Goal: Task Accomplishment & Management: Manage account settings

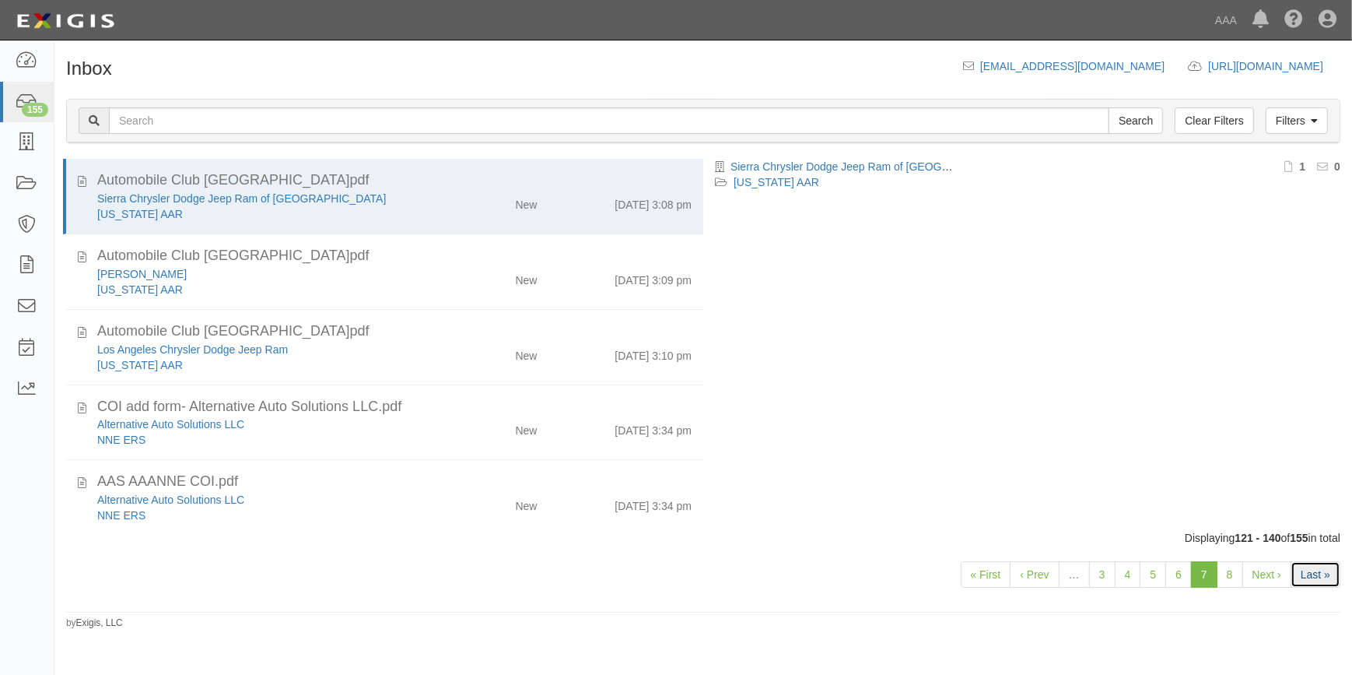
click at [1309, 576] on link "Last »" at bounding box center [1316, 574] width 50 height 26
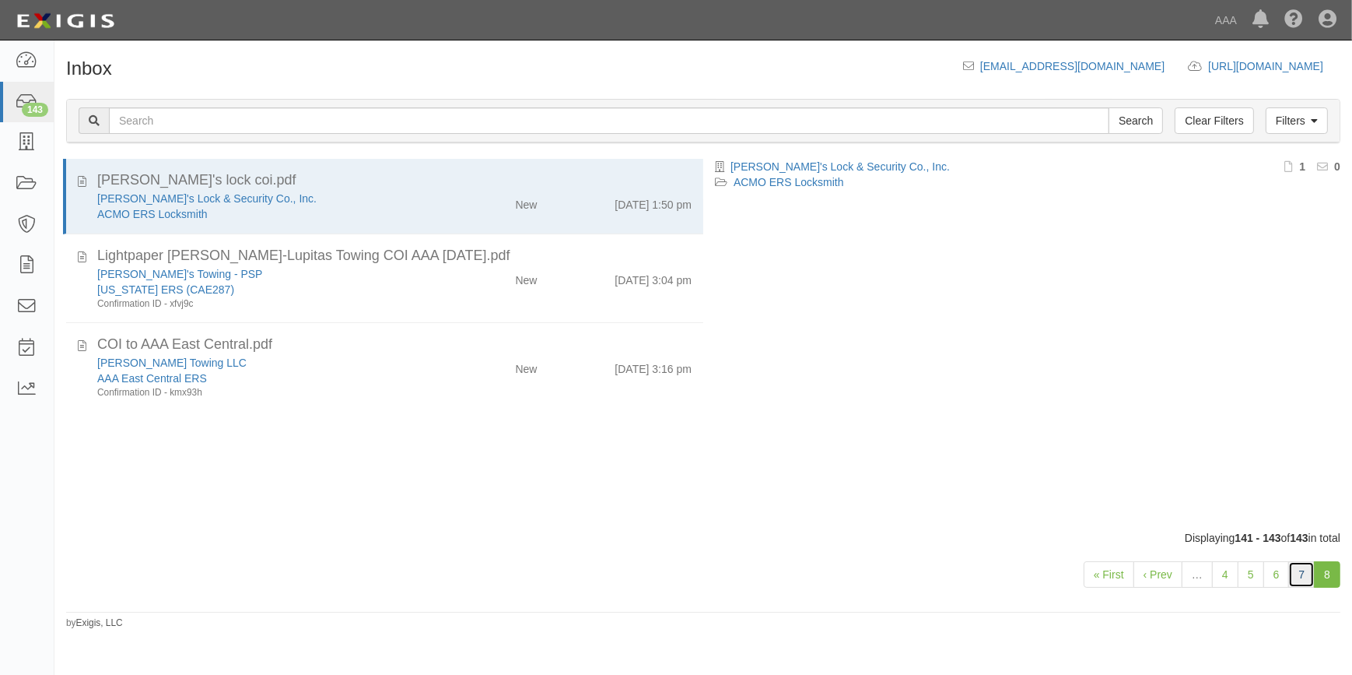
click at [1292, 575] on link "7" at bounding box center [1302, 574] width 26 height 26
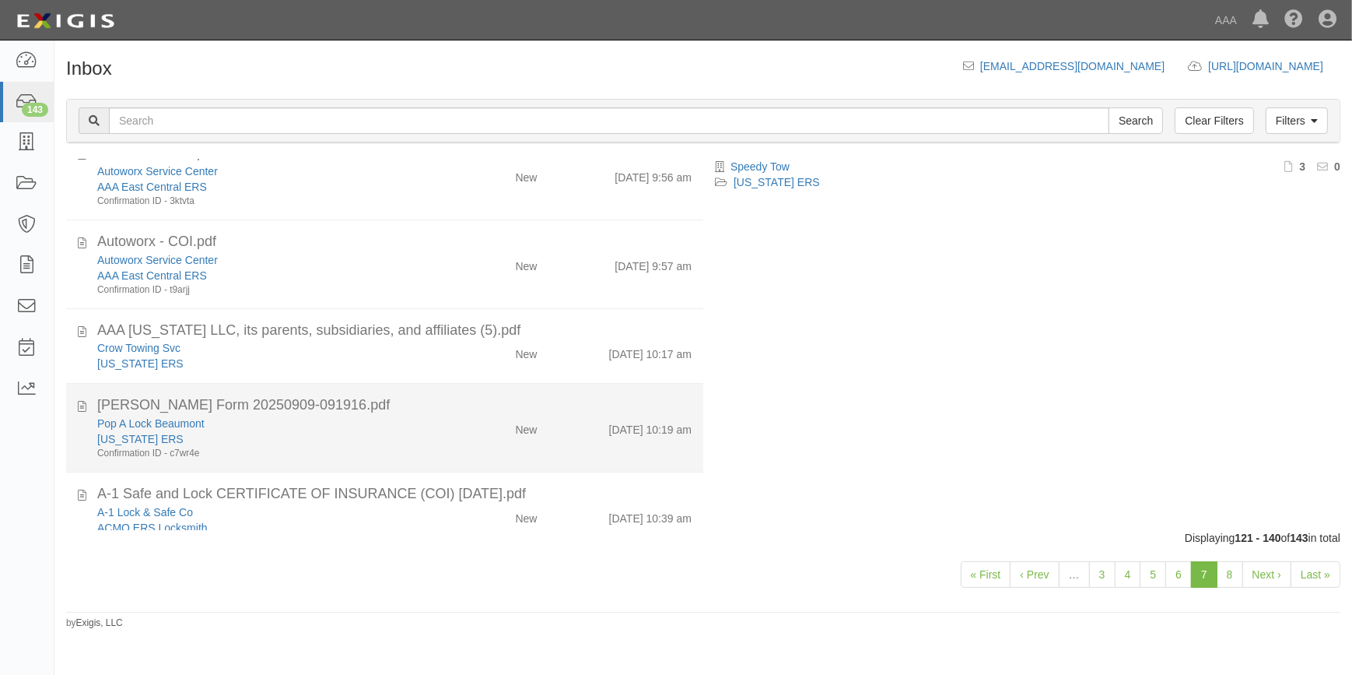
scroll to position [837, 0]
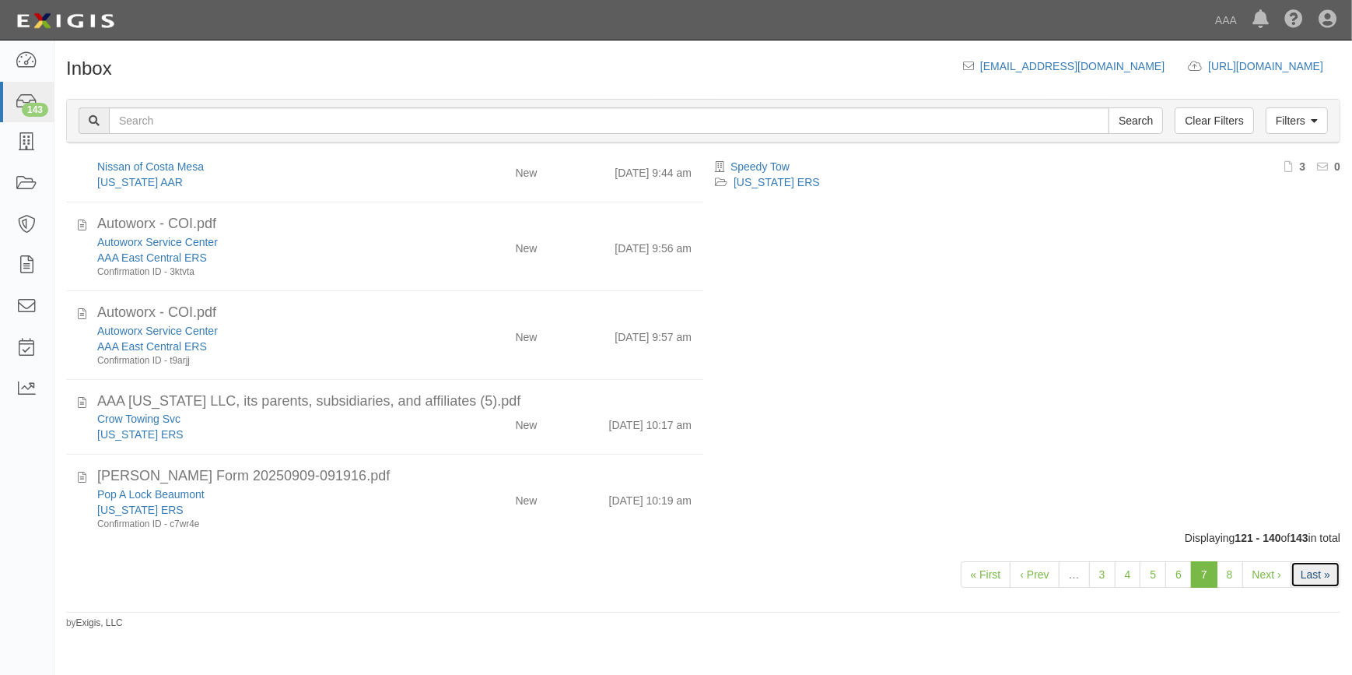
click at [1311, 573] on link "Last »" at bounding box center [1316, 574] width 50 height 26
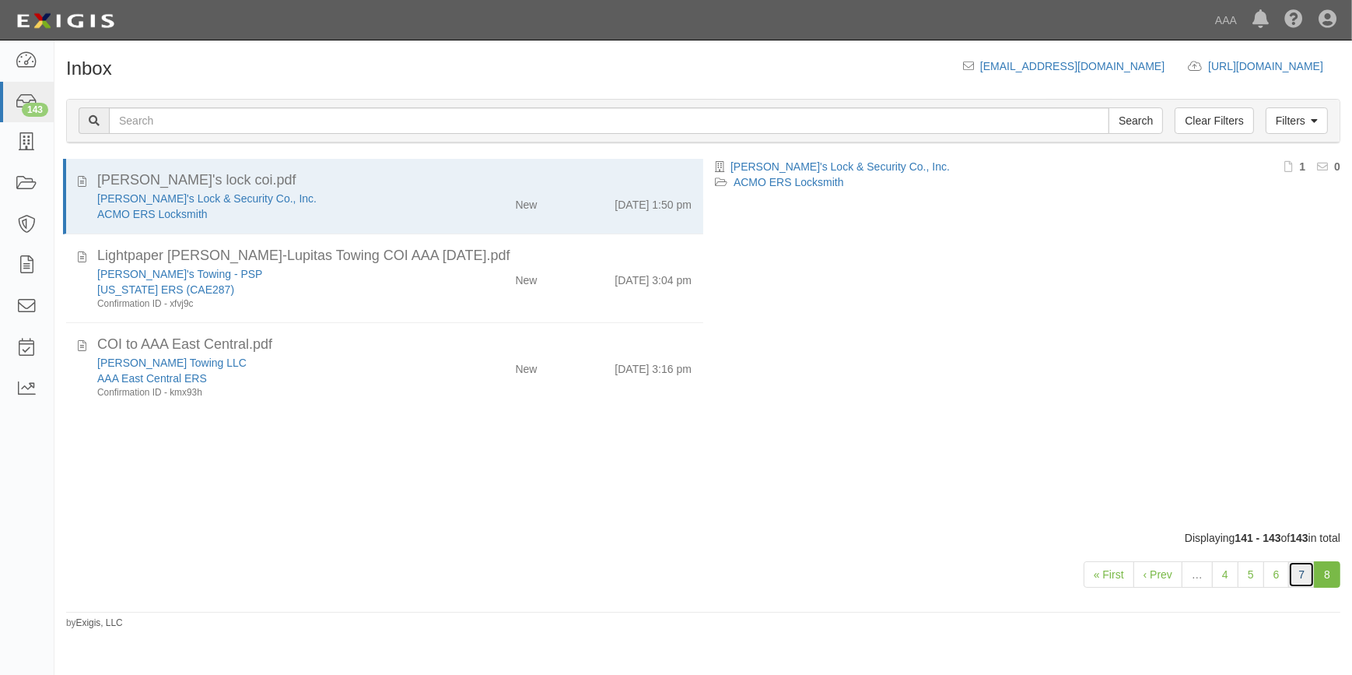
click at [1300, 564] on link "7" at bounding box center [1302, 574] width 26 height 26
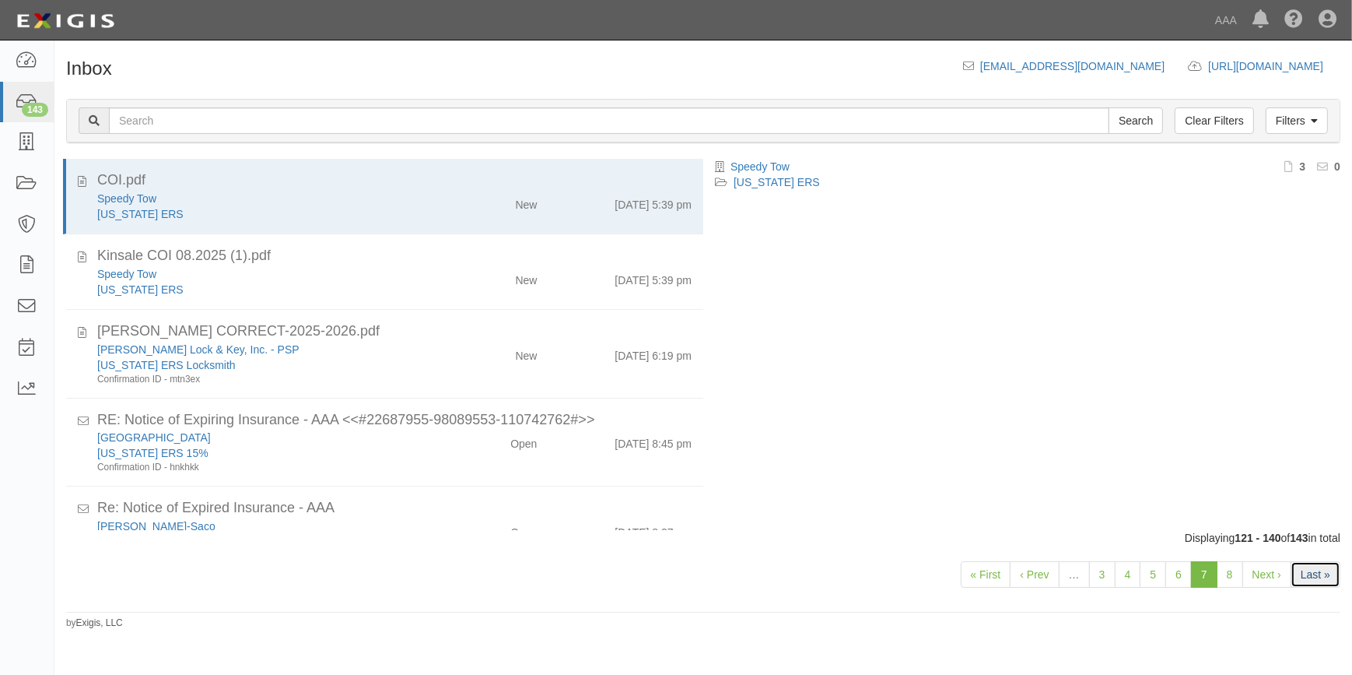
click at [1313, 575] on link "Last »" at bounding box center [1316, 574] width 50 height 26
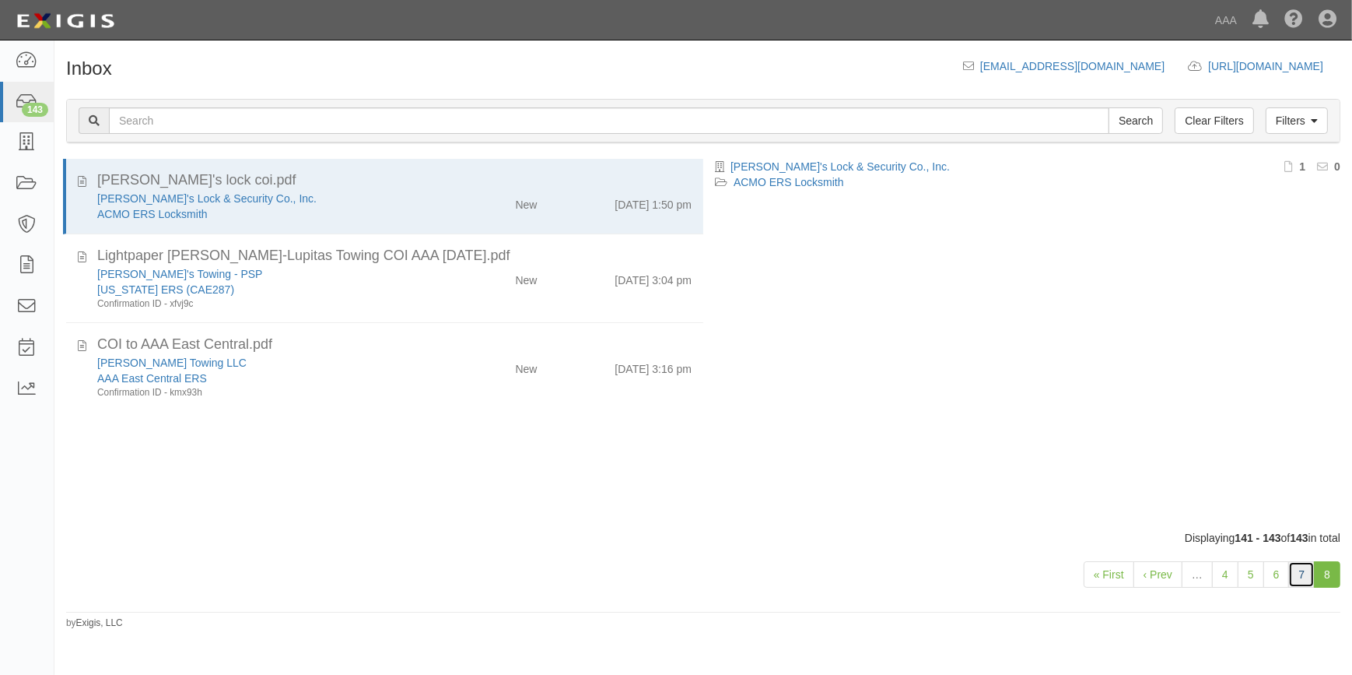
click at [1300, 579] on link "7" at bounding box center [1302, 574] width 26 height 26
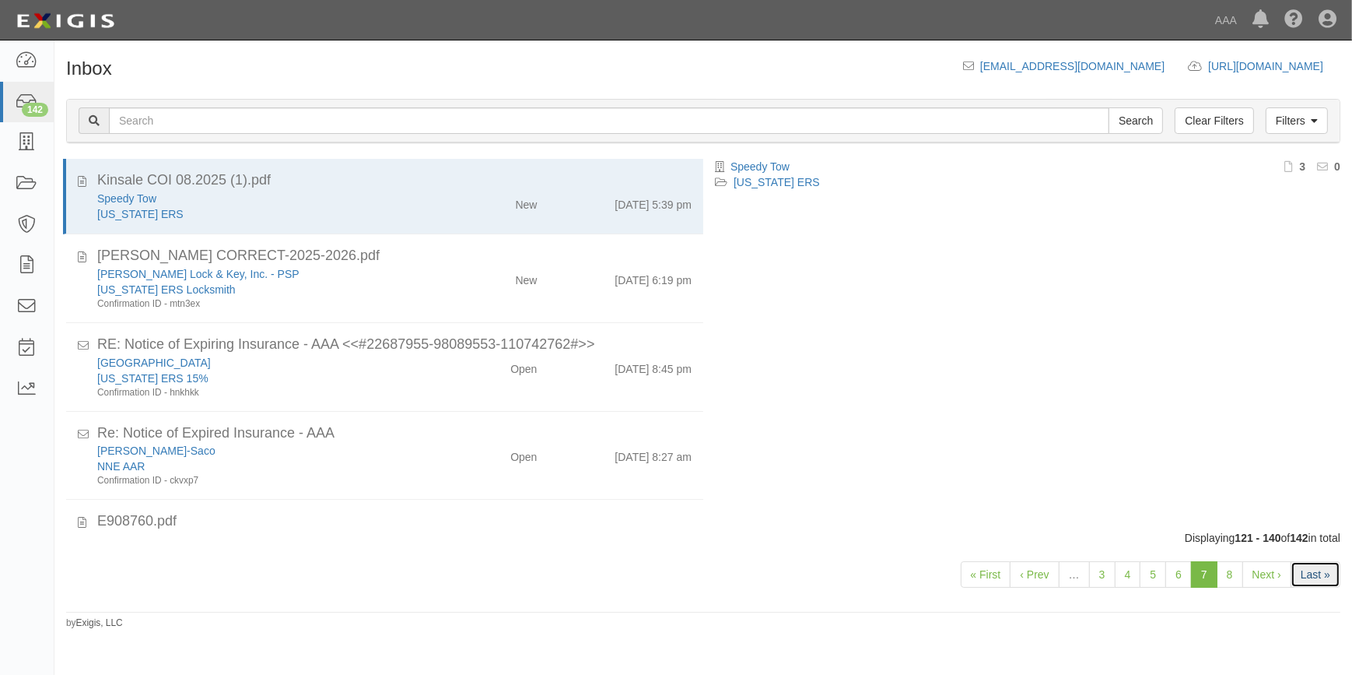
click at [1315, 570] on link "Last »" at bounding box center [1316, 574] width 50 height 26
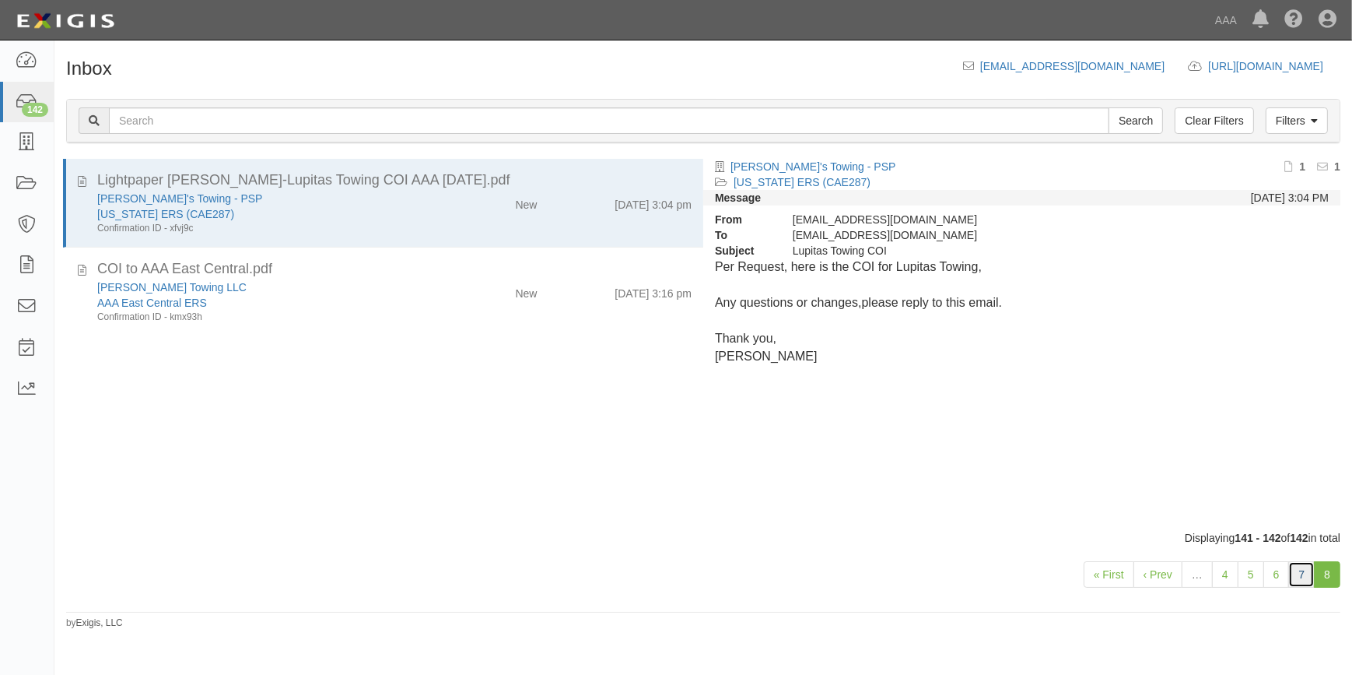
click at [1295, 570] on link "7" at bounding box center [1302, 574] width 26 height 26
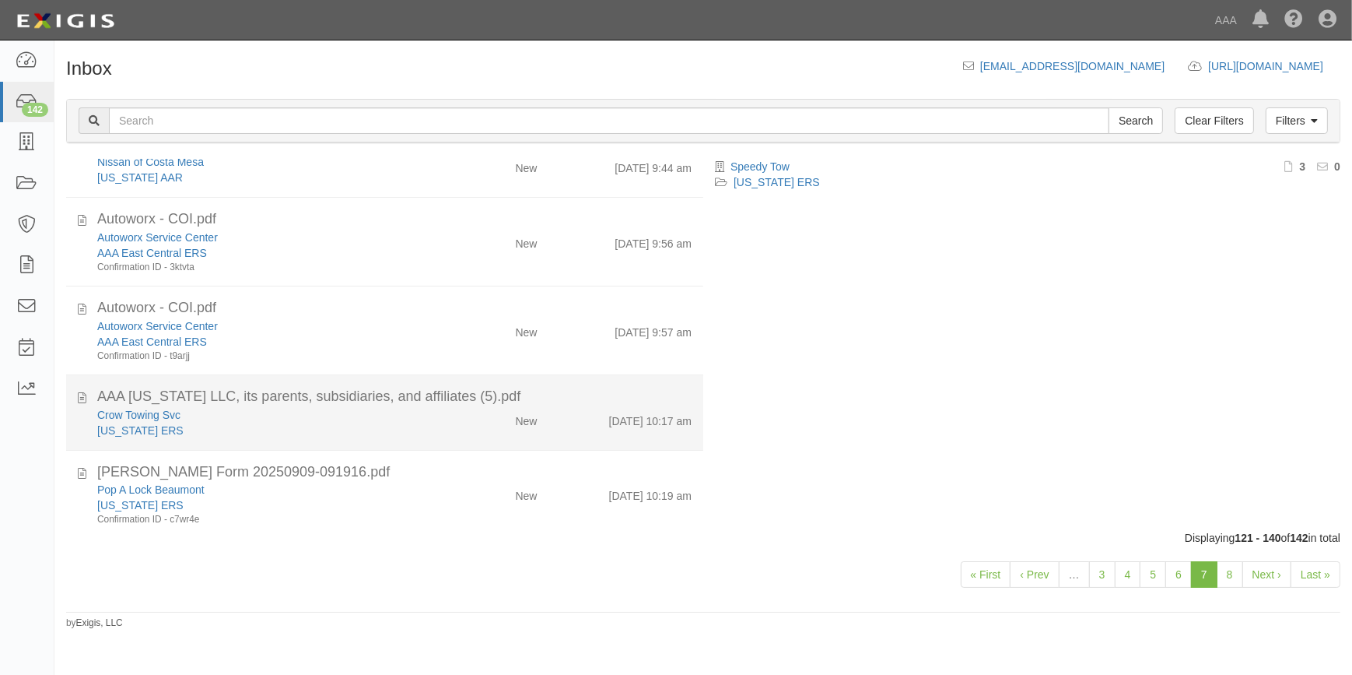
scroll to position [1261, 0]
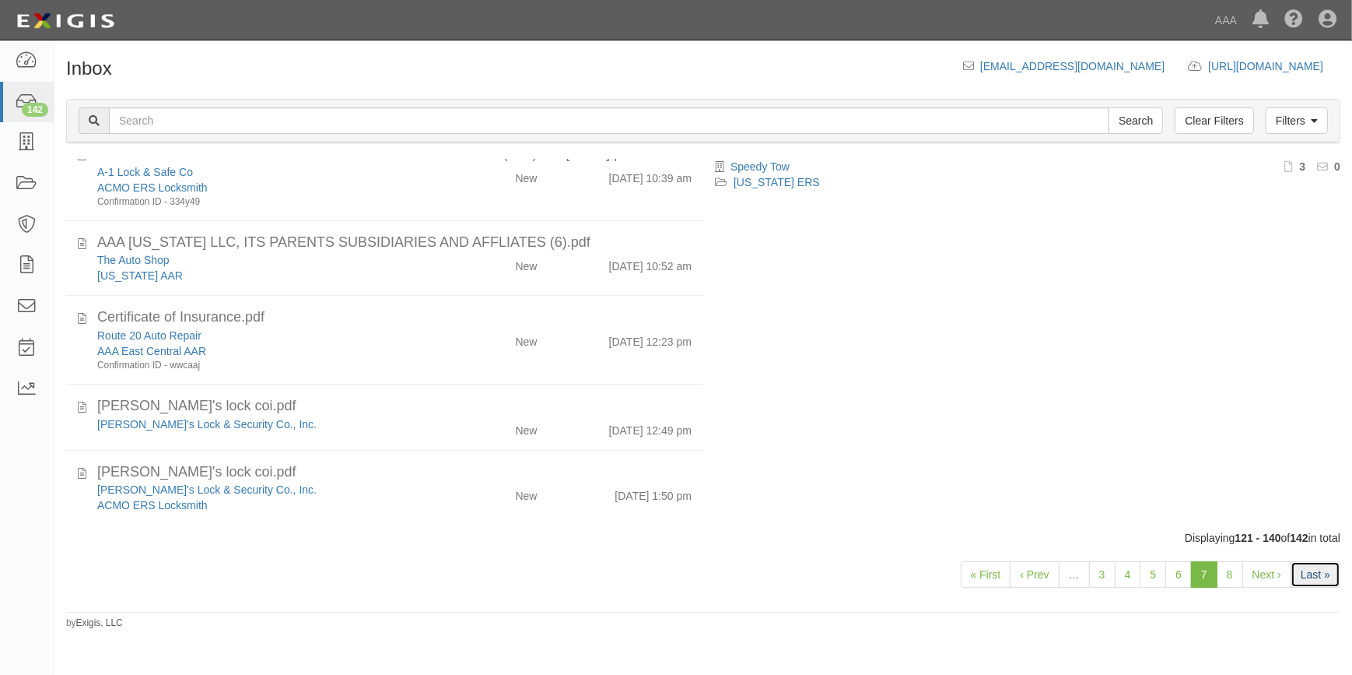
click at [1313, 569] on link "Last »" at bounding box center [1316, 574] width 50 height 26
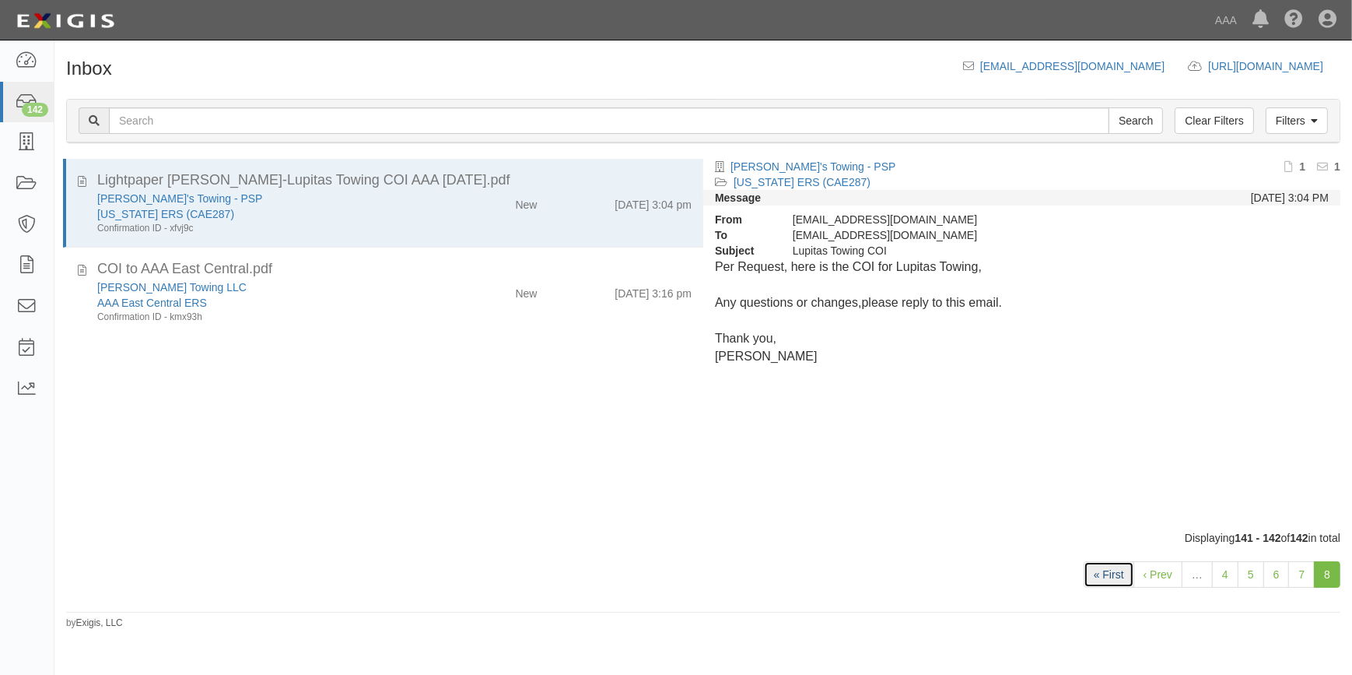
click at [1117, 576] on link "« First" at bounding box center [1109, 574] width 51 height 26
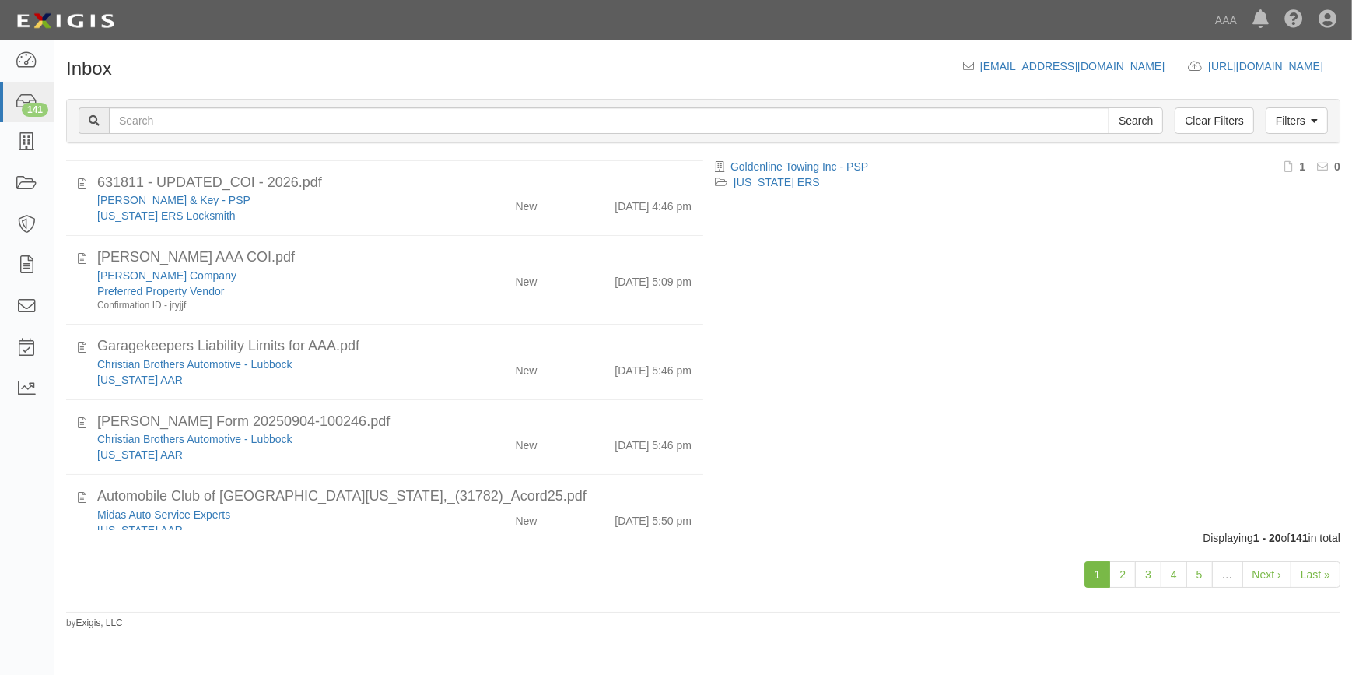
scroll to position [282, 0]
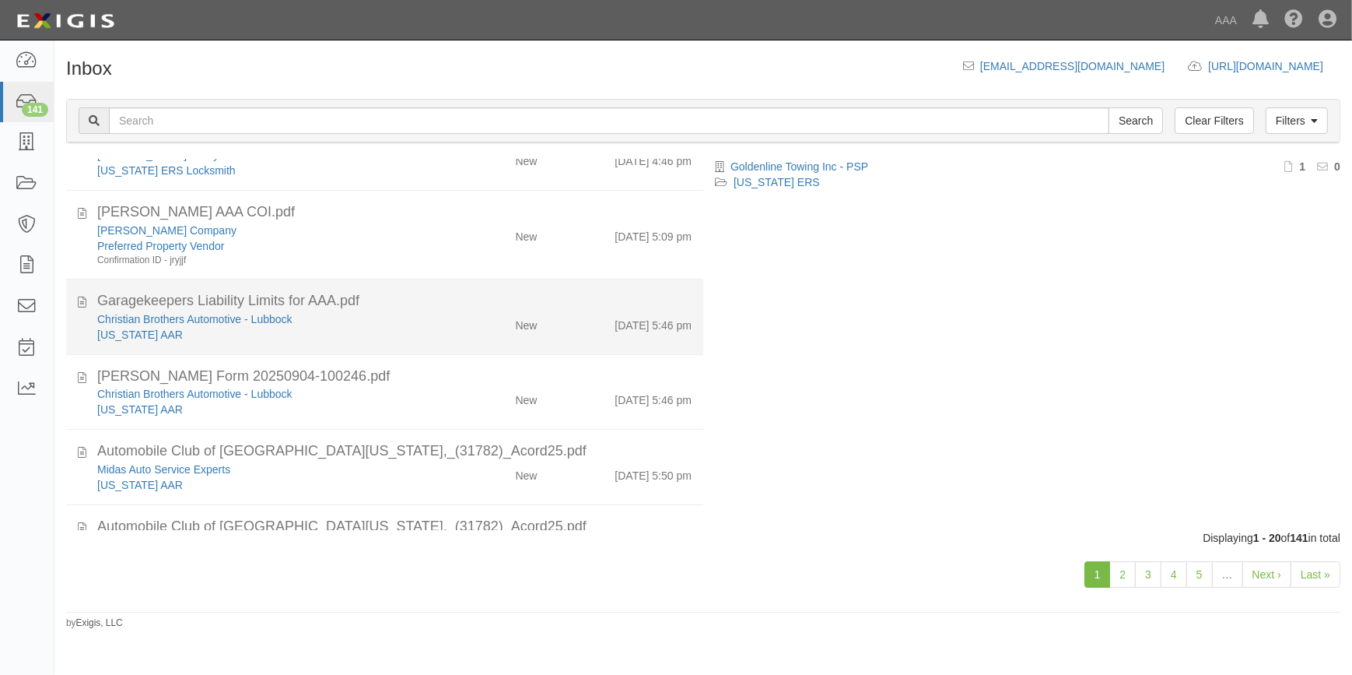
click at [409, 327] on div "Texas AAR" at bounding box center [265, 335] width 337 height 16
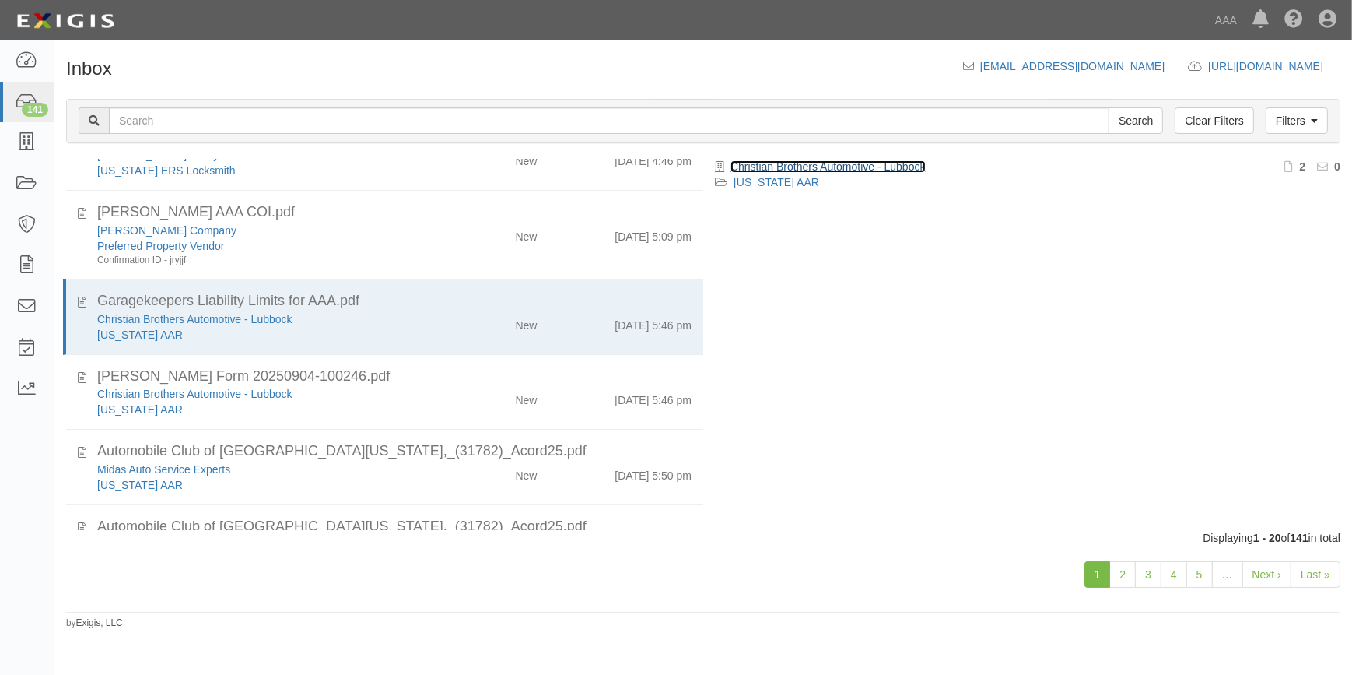
click at [863, 167] on link "Christian Brothers Automotive - Lubbock" at bounding box center [828, 166] width 195 height 12
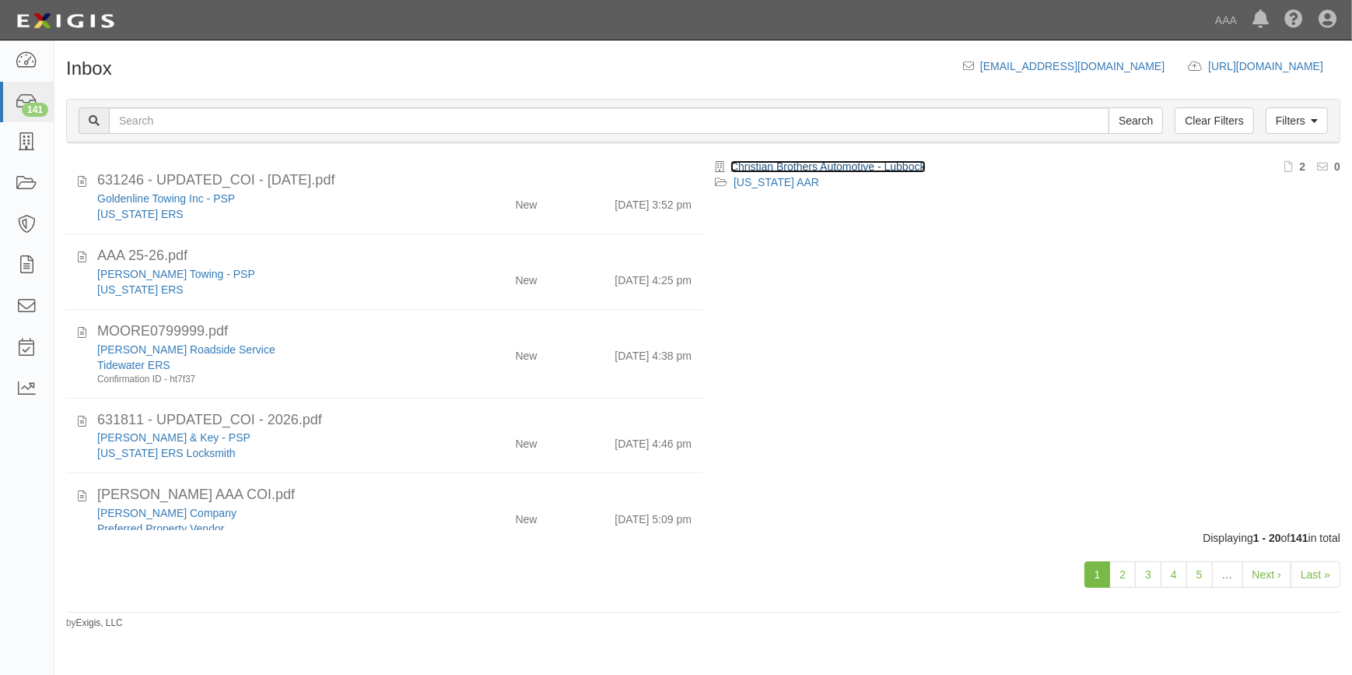
scroll to position [0, 0]
click at [1131, 576] on link "2" at bounding box center [1123, 574] width 26 height 26
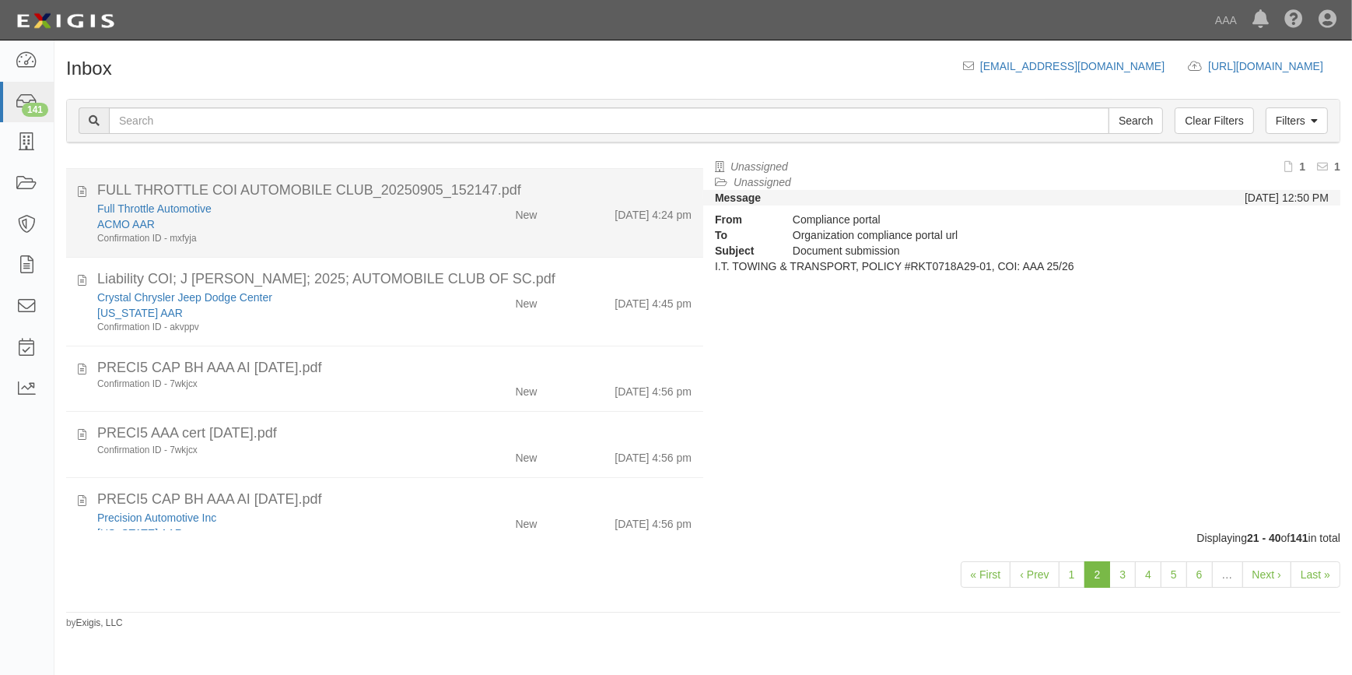
scroll to position [1175, 0]
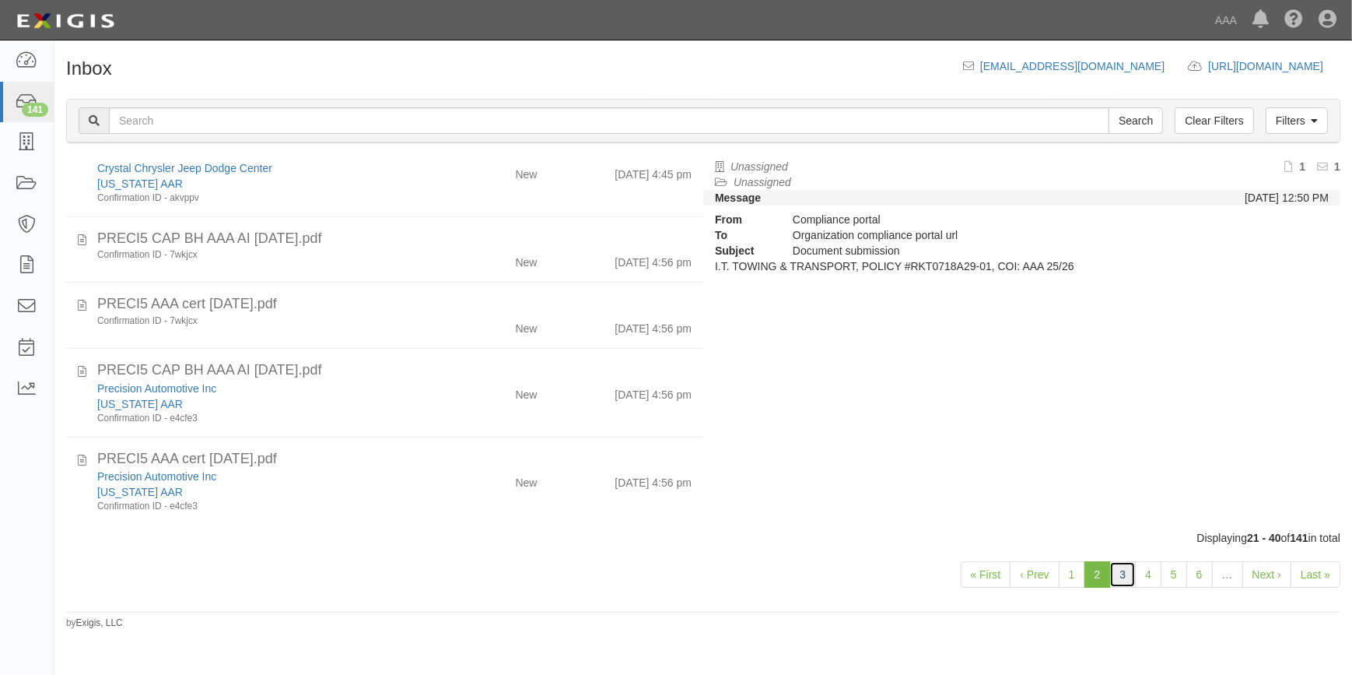
click at [1127, 571] on link "3" at bounding box center [1123, 574] width 26 height 26
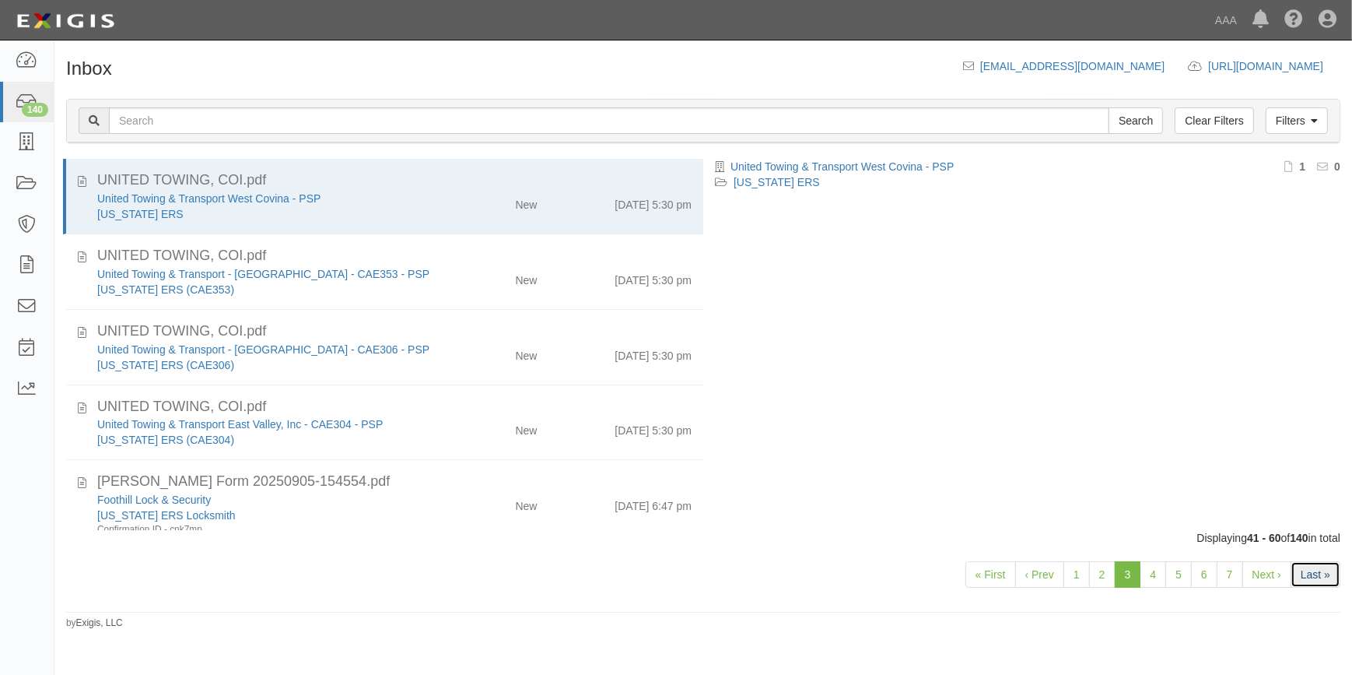
click at [1295, 573] on link "Last »" at bounding box center [1316, 574] width 50 height 26
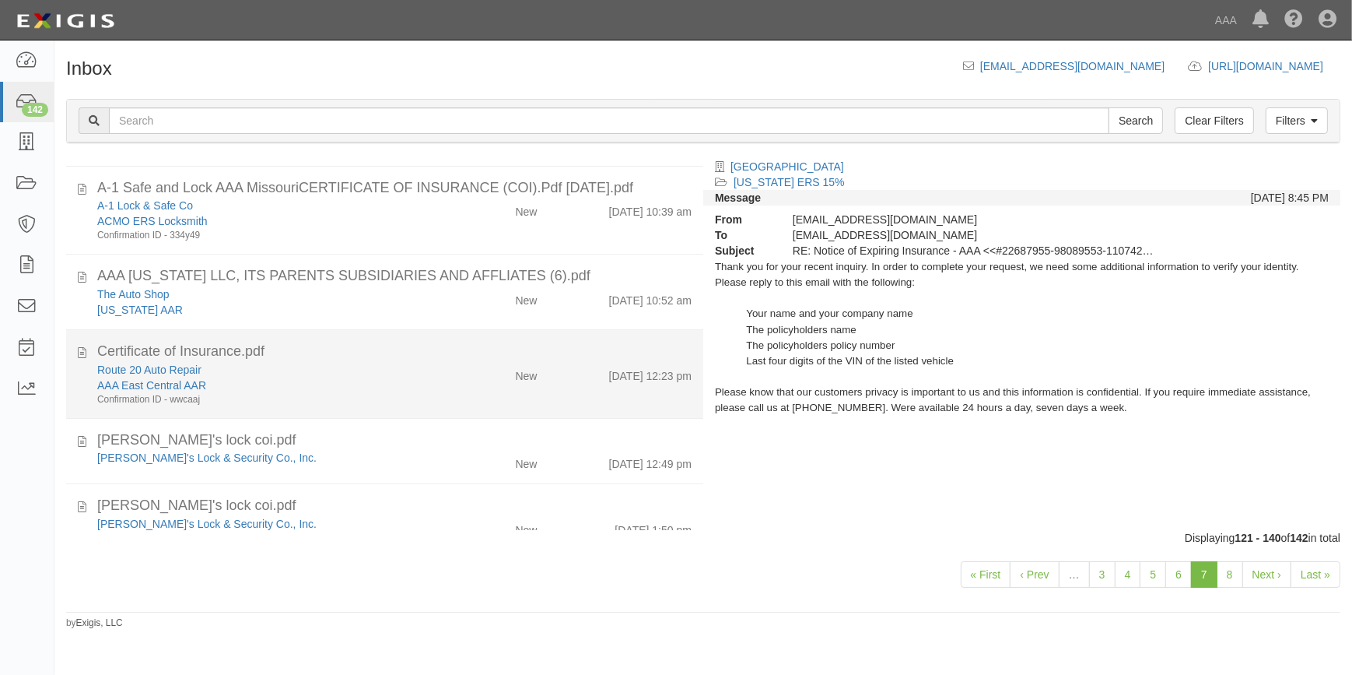
scroll to position [1275, 0]
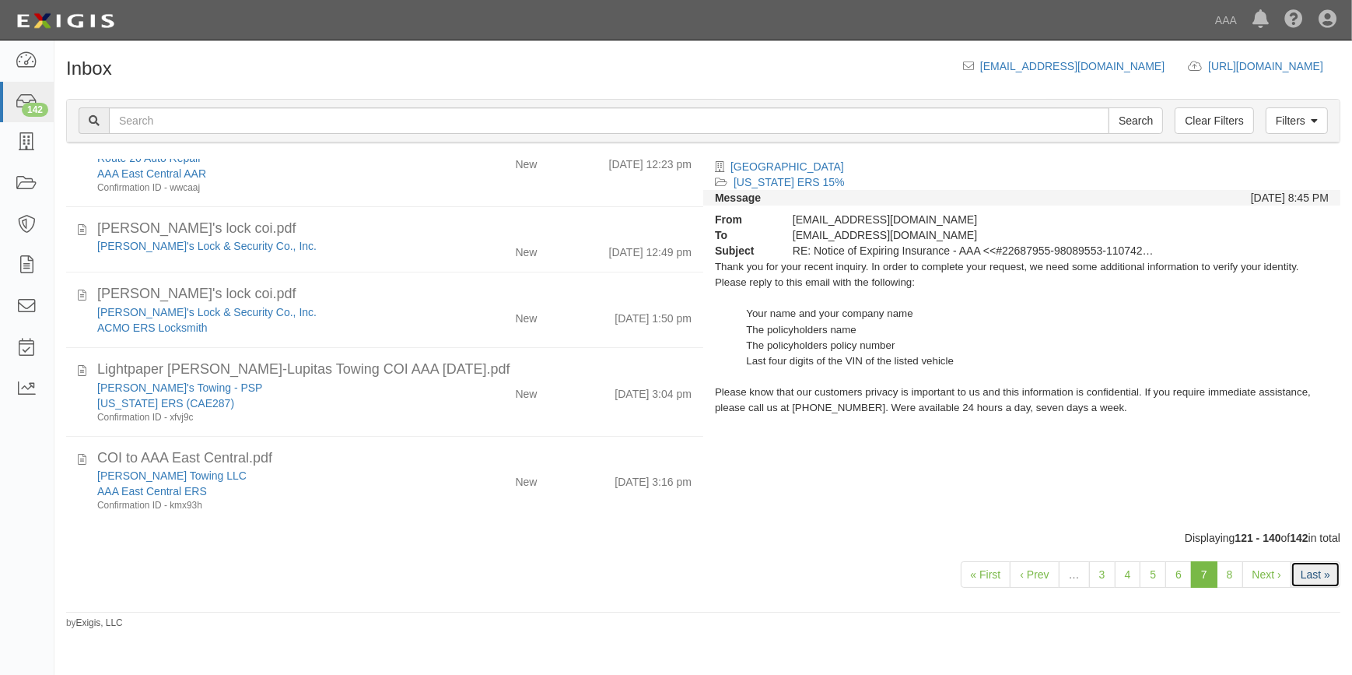
click at [1306, 570] on link "Last »" at bounding box center [1316, 574] width 50 height 26
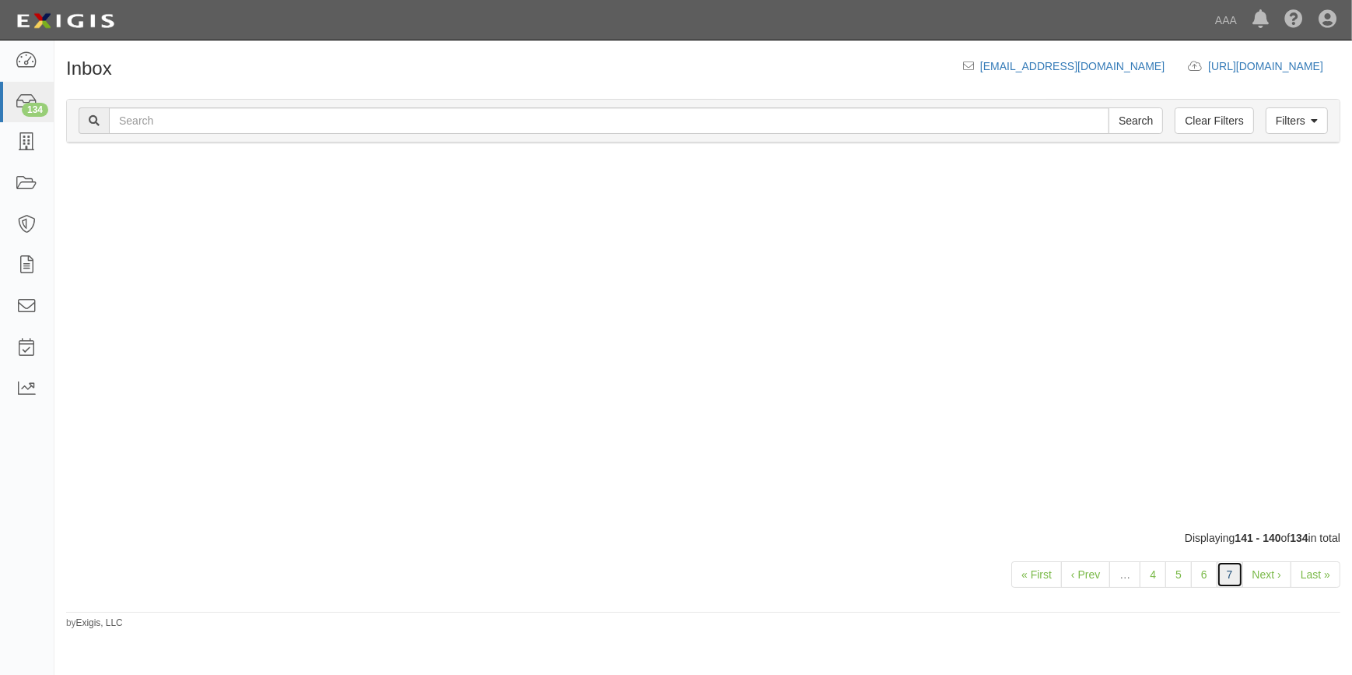
click at [1239, 576] on link "7" at bounding box center [1230, 574] width 26 height 26
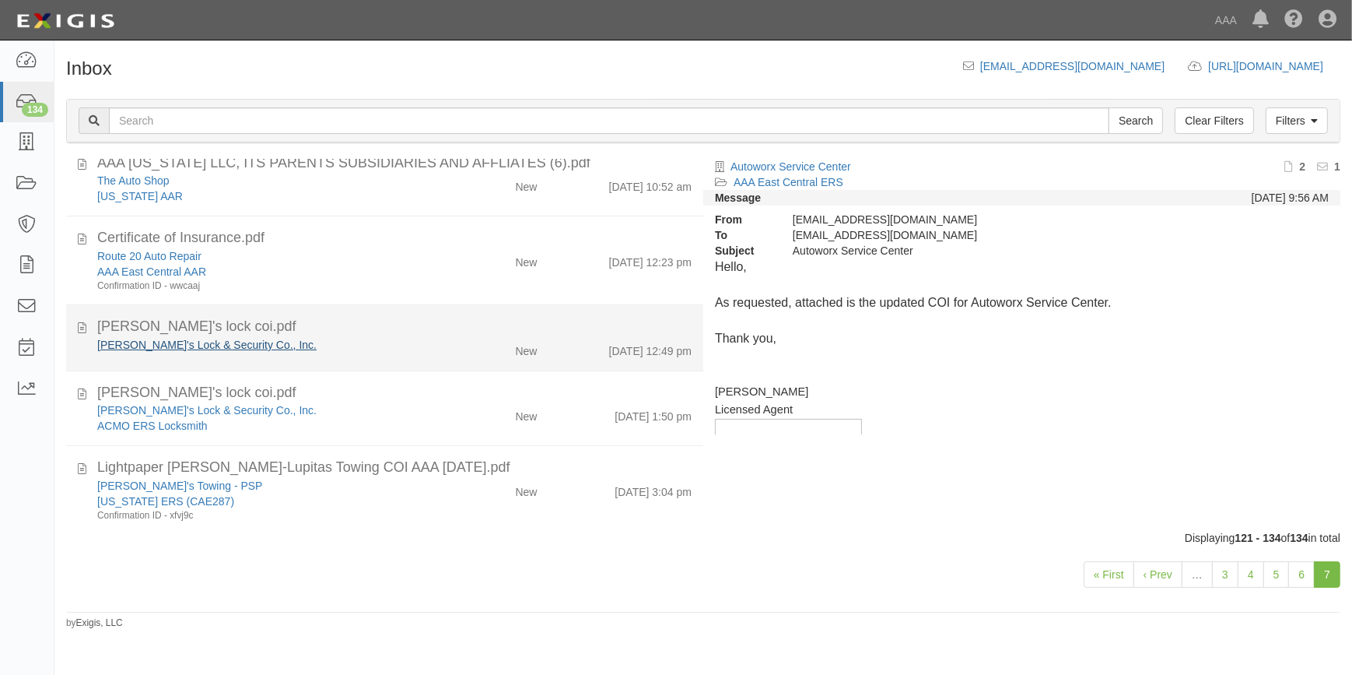
scroll to position [501, 0]
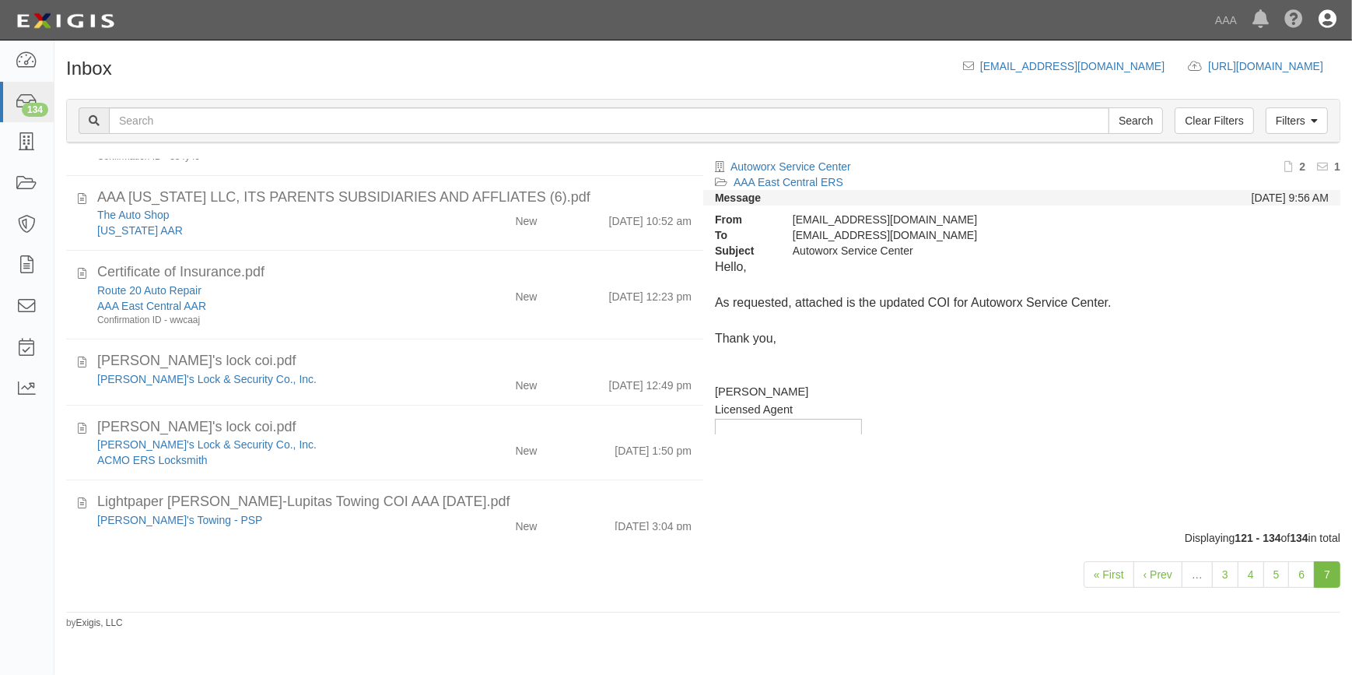
click at [1324, 19] on icon at bounding box center [1328, 20] width 18 height 19
click at [1240, 89] on link "Sign Out" at bounding box center [1282, 90] width 123 height 31
